Goal: Task Accomplishment & Management: Manage account settings

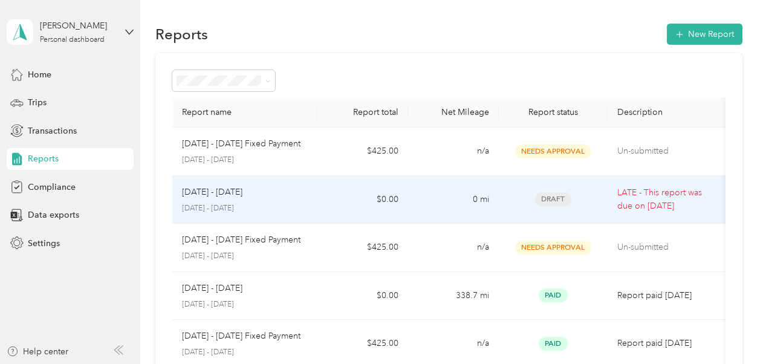
click at [677, 196] on p "LATE - This report was due on [DATE]" at bounding box center [668, 199] width 102 height 27
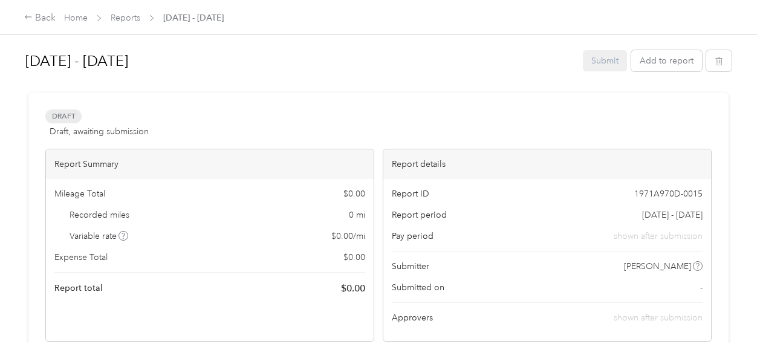
click at [606, 59] on div "Submit Add to report" at bounding box center [657, 60] width 149 height 21
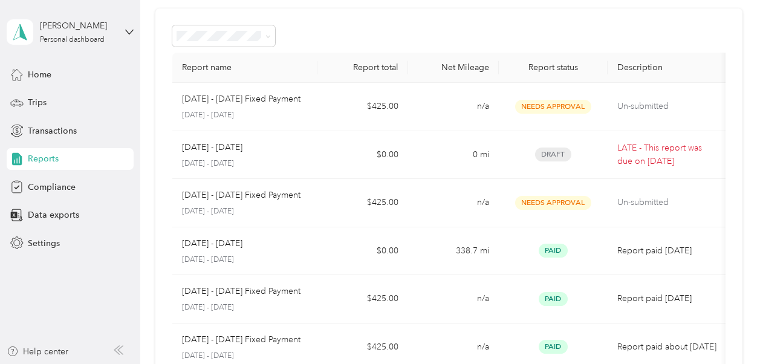
scroll to position [62, 0]
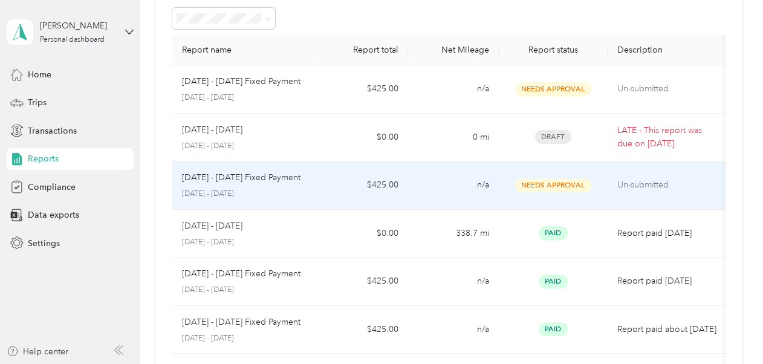
click at [598, 189] on td "Needs Approval" at bounding box center [553, 185] width 109 height 48
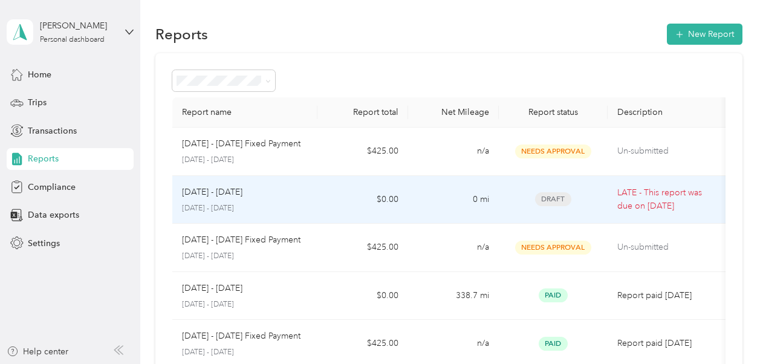
click at [643, 203] on p "LATE - This report was due on [DATE]" at bounding box center [668, 199] width 102 height 27
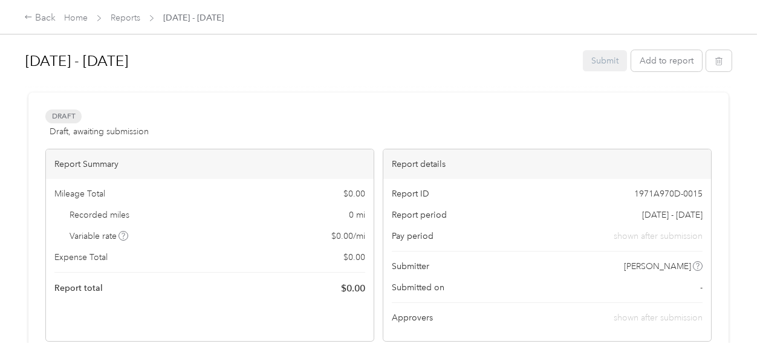
click at [603, 65] on div "Submit Add to report" at bounding box center [657, 60] width 149 height 21
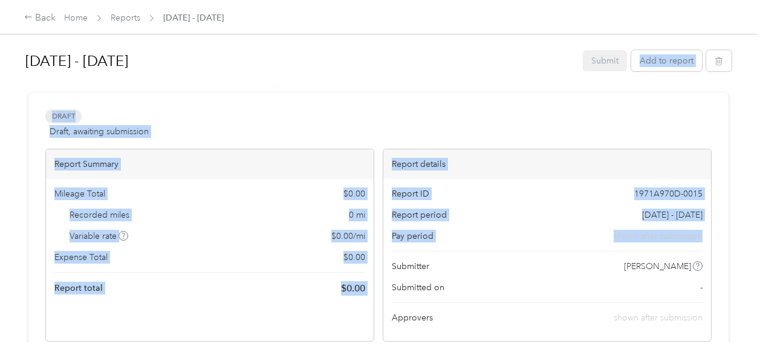
drag, startPoint x: 753, startPoint y: 81, endPoint x: 765, endPoint y: 226, distance: 145.6
click at [757, 226] on html "Back Home Reports Aug 1 - 31, 2025 Aug 1 - 31, 2025 Submit Add to report Draft …" at bounding box center [378, 182] width 757 height 364
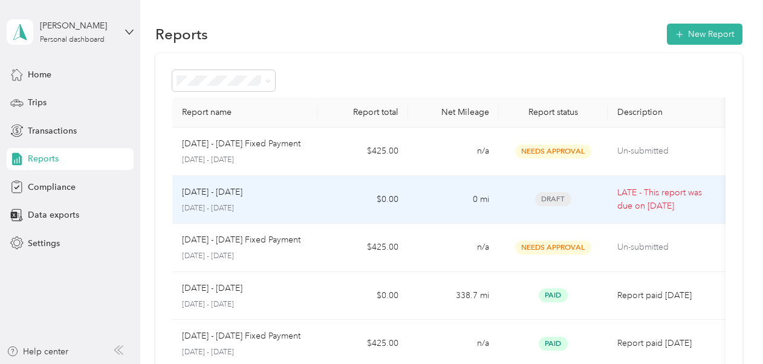
click at [619, 194] on p "LATE - This report was due on [DATE]" at bounding box center [668, 199] width 102 height 27
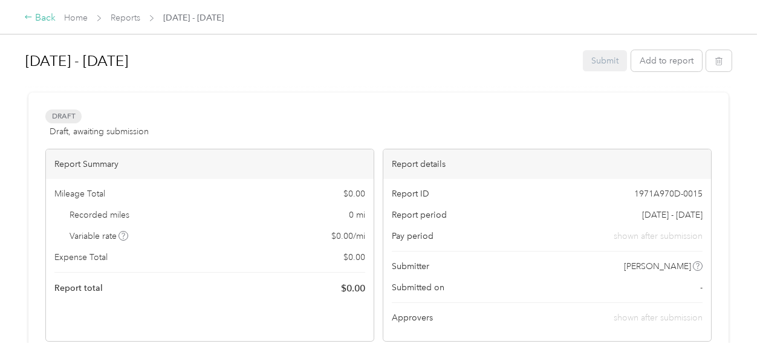
click at [27, 18] on icon at bounding box center [28, 17] width 7 height 4
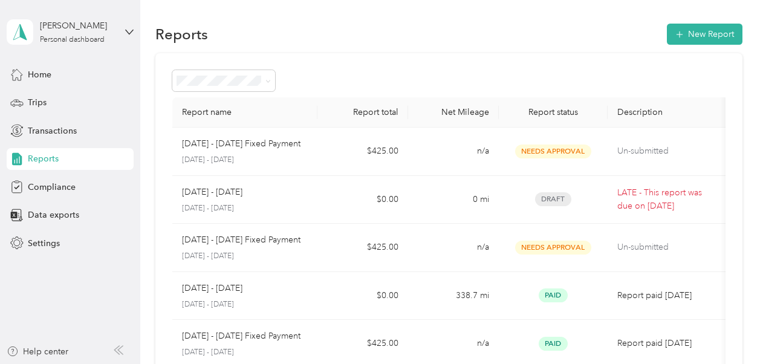
click at [28, 158] on span "Reports" at bounding box center [43, 158] width 31 height 13
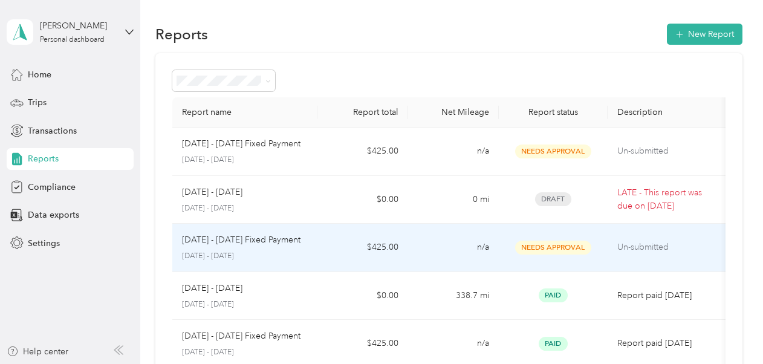
click at [536, 245] on span "Needs Approval" at bounding box center [553, 248] width 76 height 14
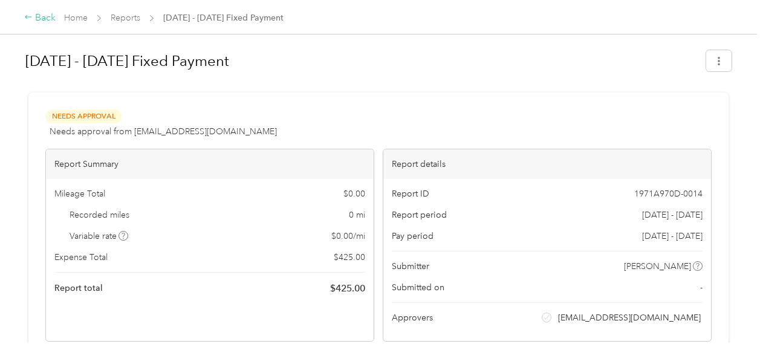
click at [30, 18] on icon at bounding box center [28, 17] width 7 height 4
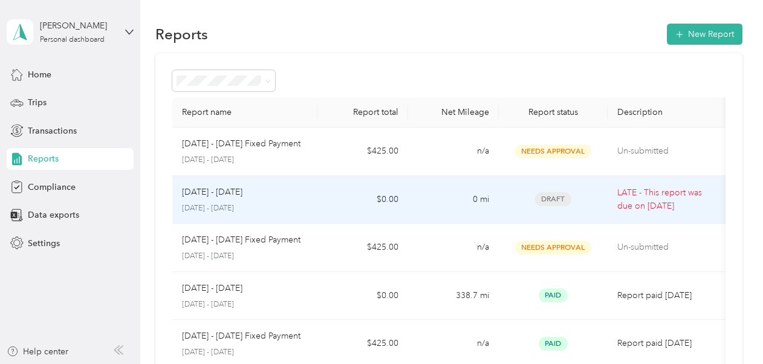
click at [596, 201] on div "Draft" at bounding box center [552, 199] width 89 height 14
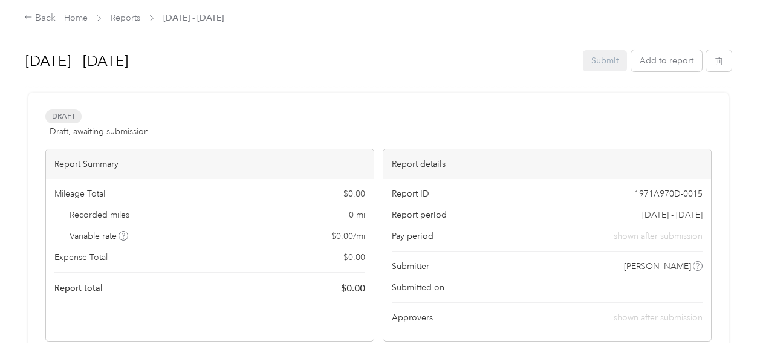
click at [600, 69] on div "Submit Add to report" at bounding box center [657, 60] width 149 height 21
